Goal: Information Seeking & Learning: Find specific fact

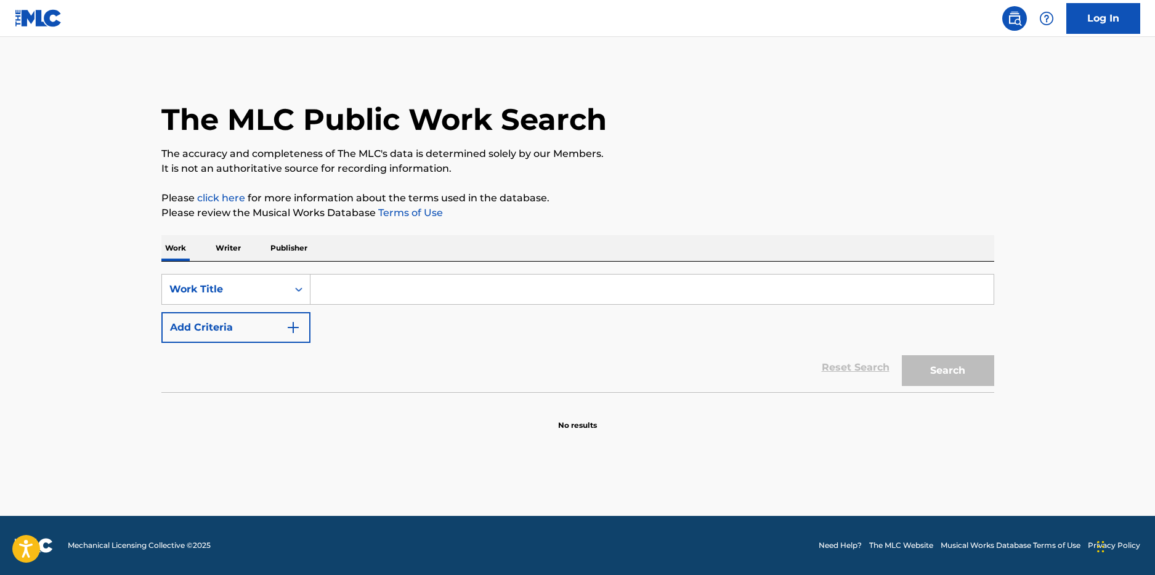
click at [368, 288] on input "Search Form" at bounding box center [651, 290] width 683 height 30
type input "bliss"
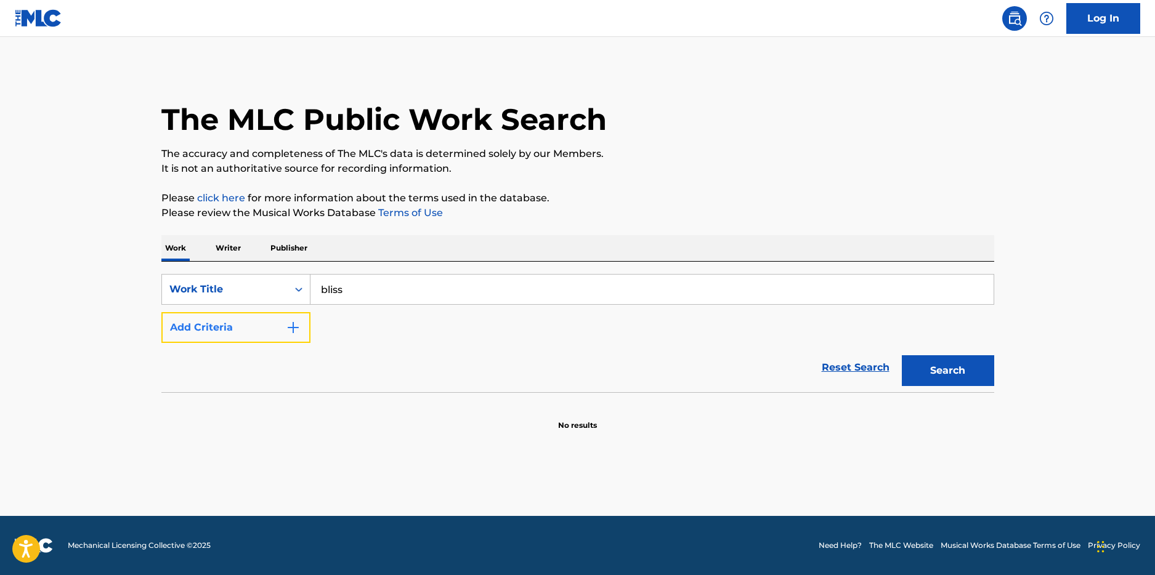
click at [216, 328] on button "Add Criteria" at bounding box center [235, 327] width 149 height 31
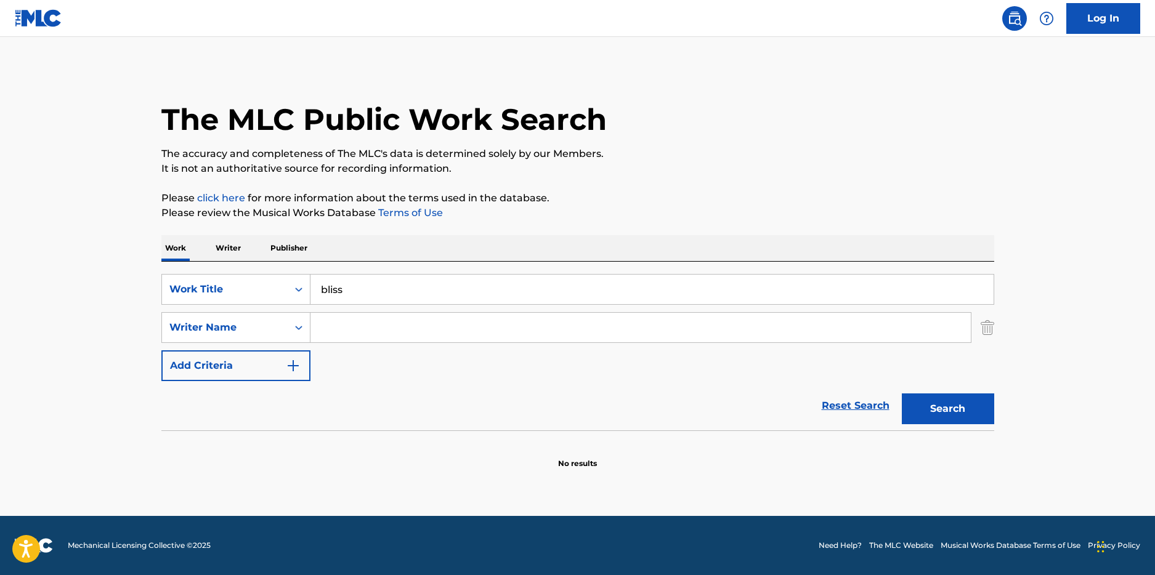
click at [341, 325] on input "Search Form" at bounding box center [640, 328] width 660 height 30
type input "seethal"
click at [902, 394] on button "Search" at bounding box center [948, 409] width 92 height 31
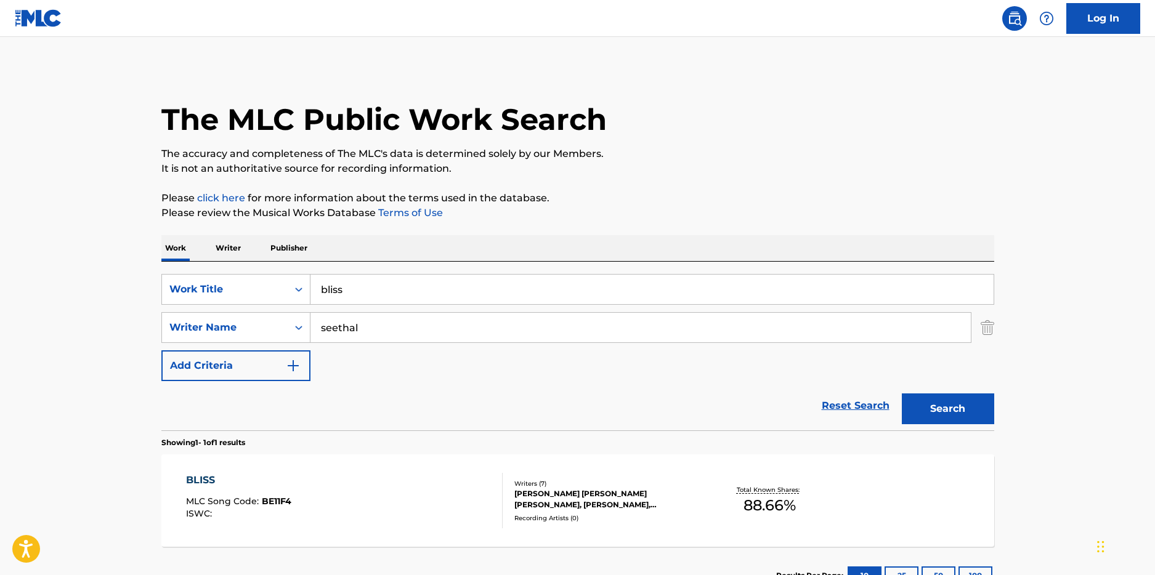
scroll to position [95, 0]
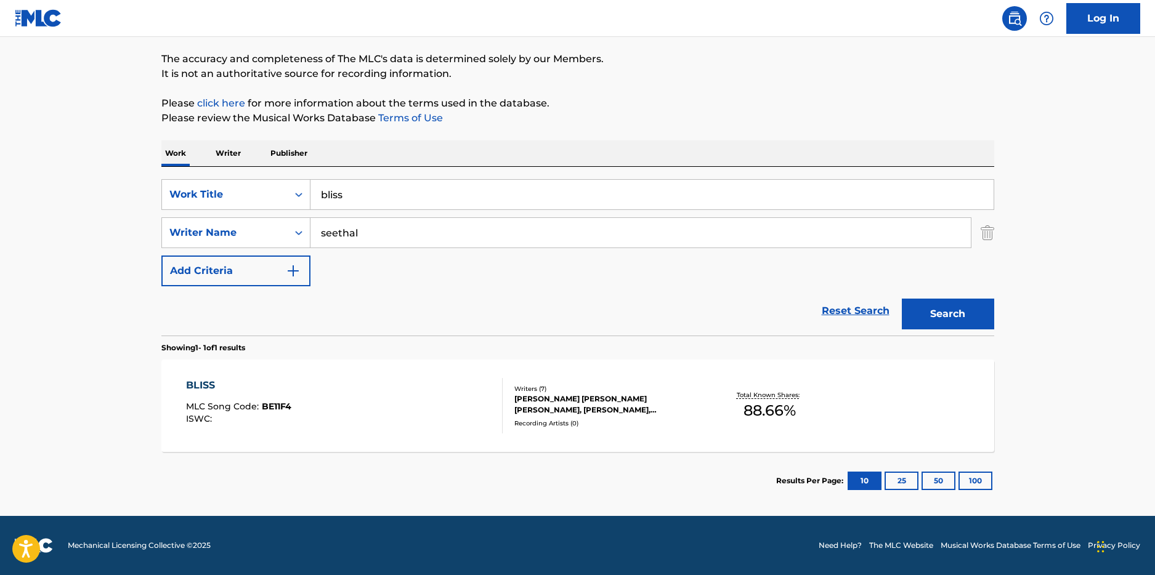
click at [397, 395] on div "BLISS MLC Song Code : BE11F4 ISWC :" at bounding box center [344, 405] width 317 height 55
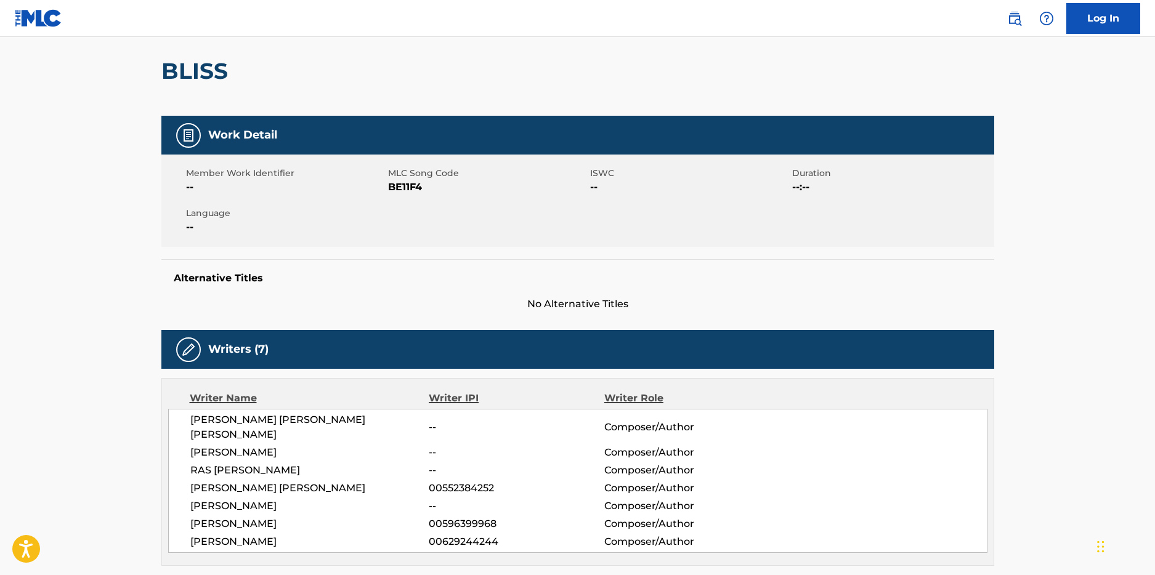
scroll to position [103, 0]
